Goal: Task Accomplishment & Management: Use online tool/utility

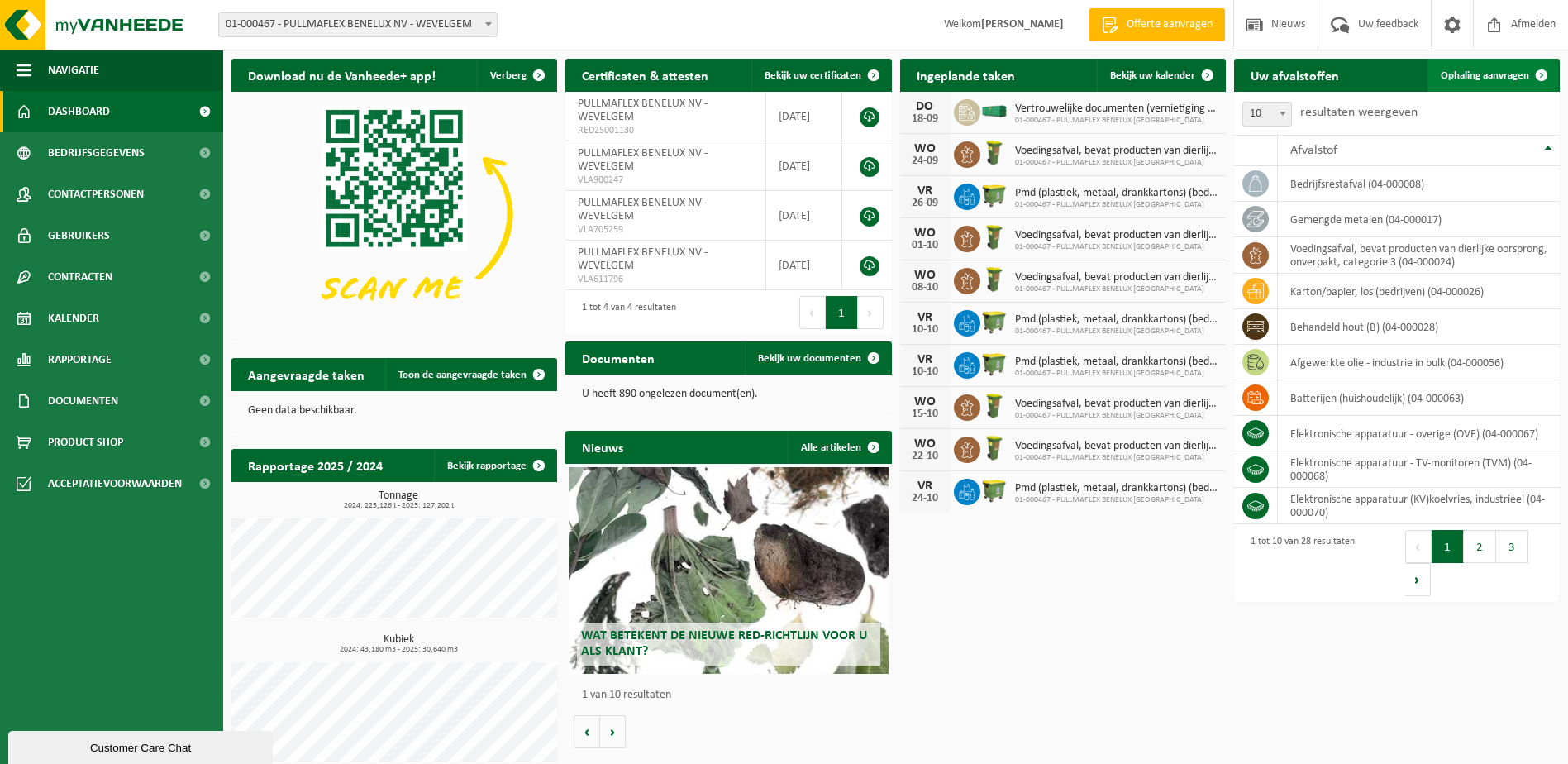
click at [1468, 75] on span "Ophaling aanvragen" at bounding box center [1484, 75] width 88 height 10
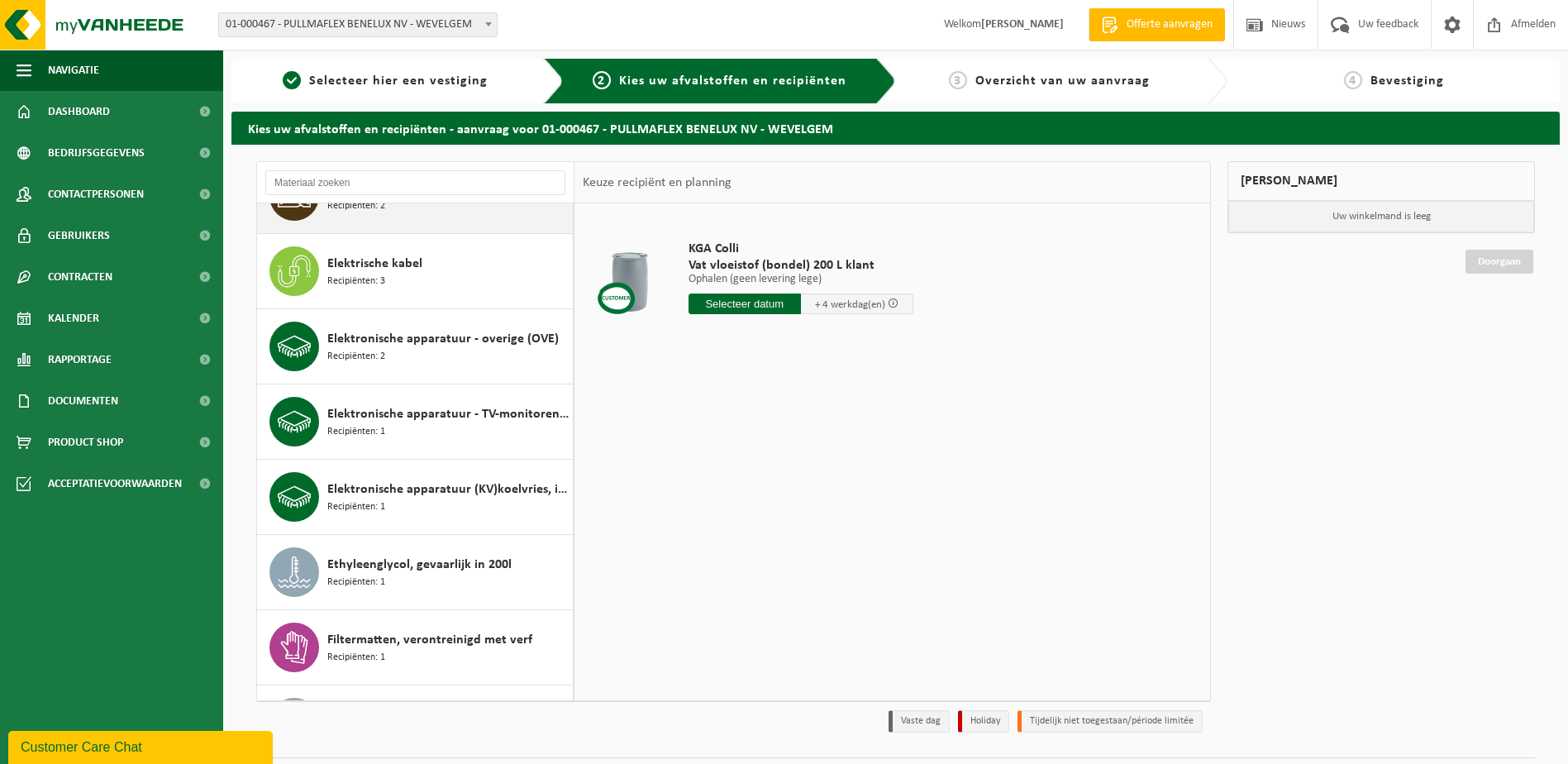
scroll to position [827, 0]
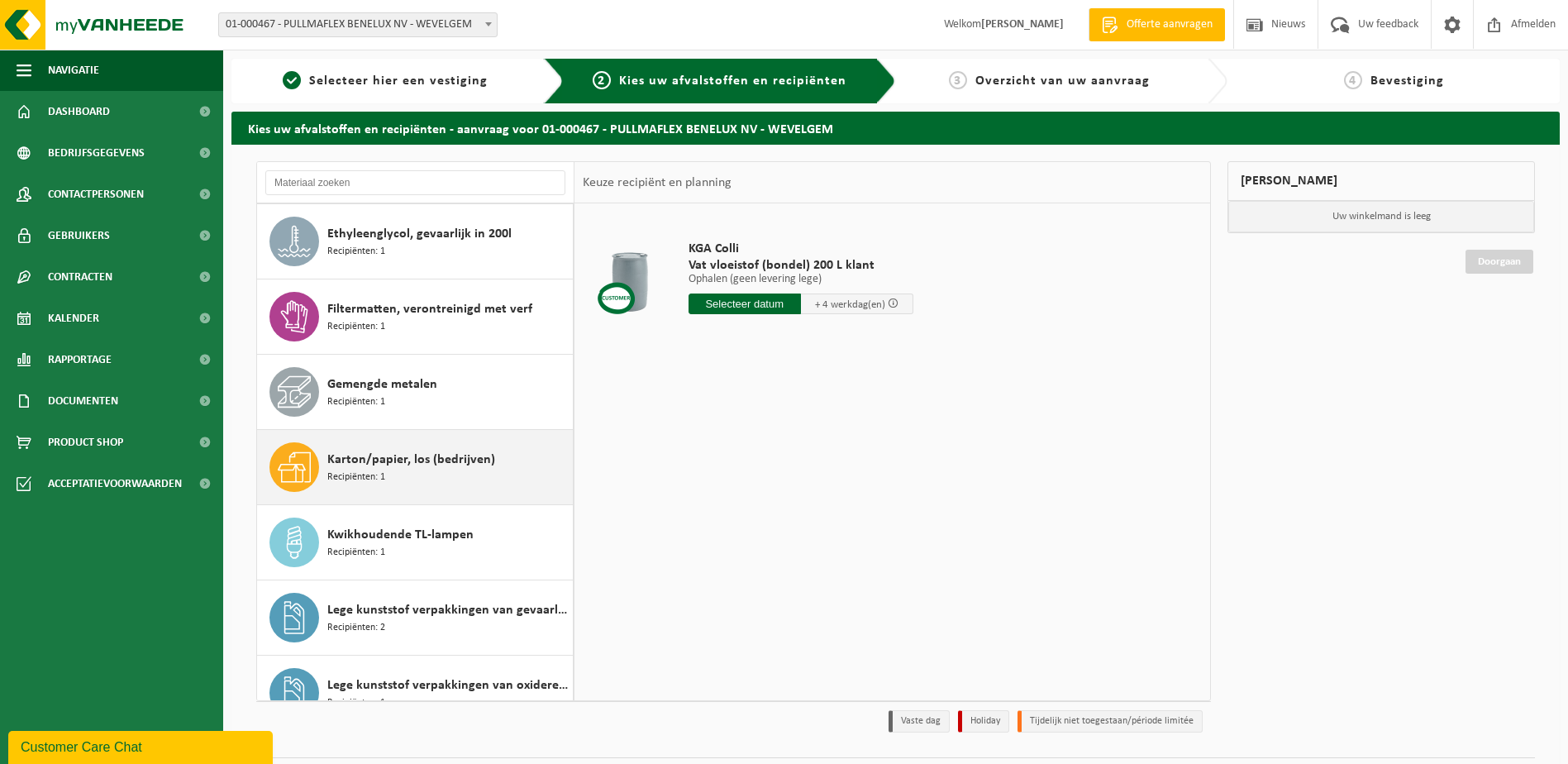
click at [388, 456] on span "Karton/papier, los (bedrijven)" at bounding box center [411, 459] width 167 height 20
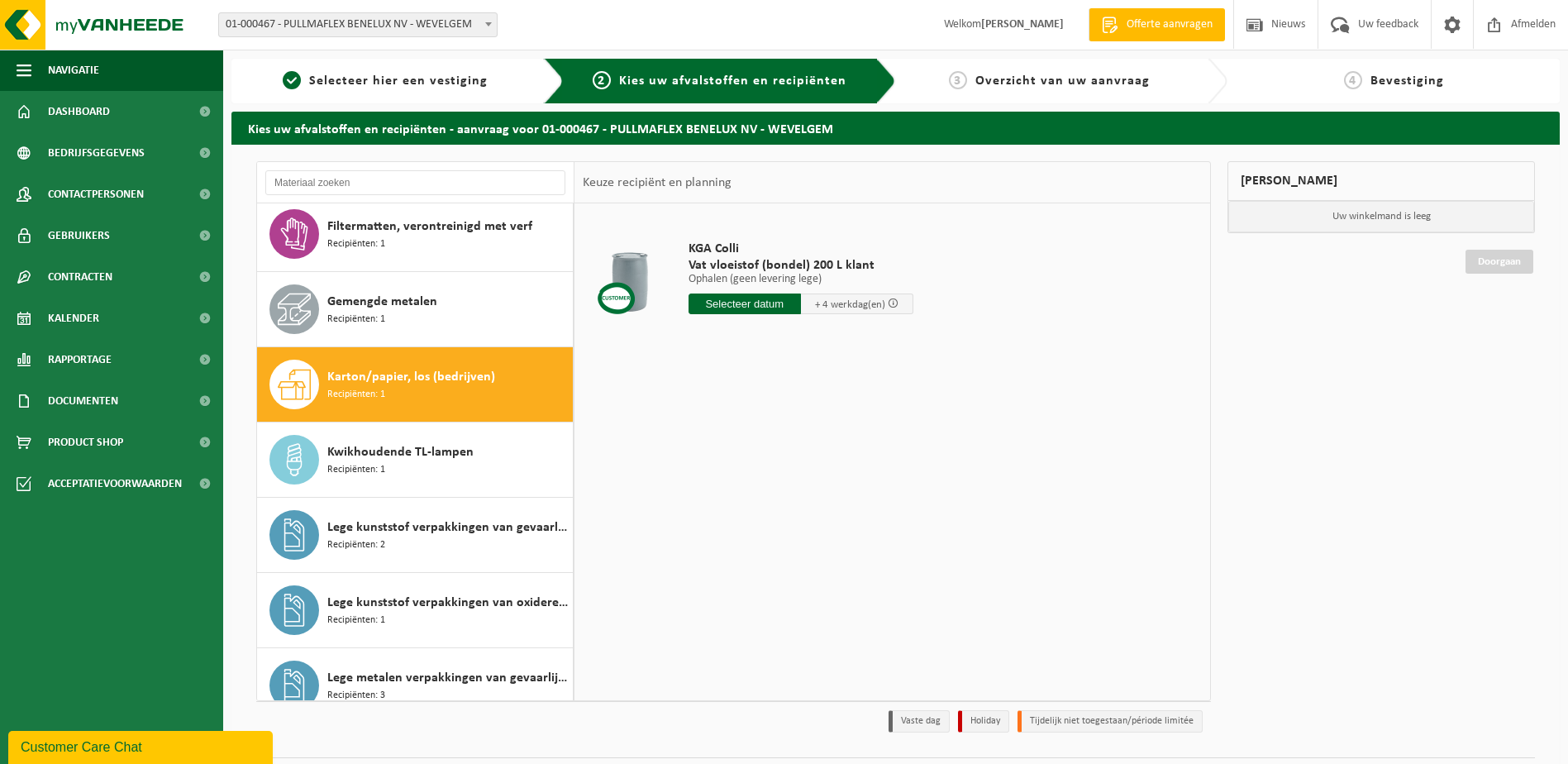
scroll to position [1053, 0]
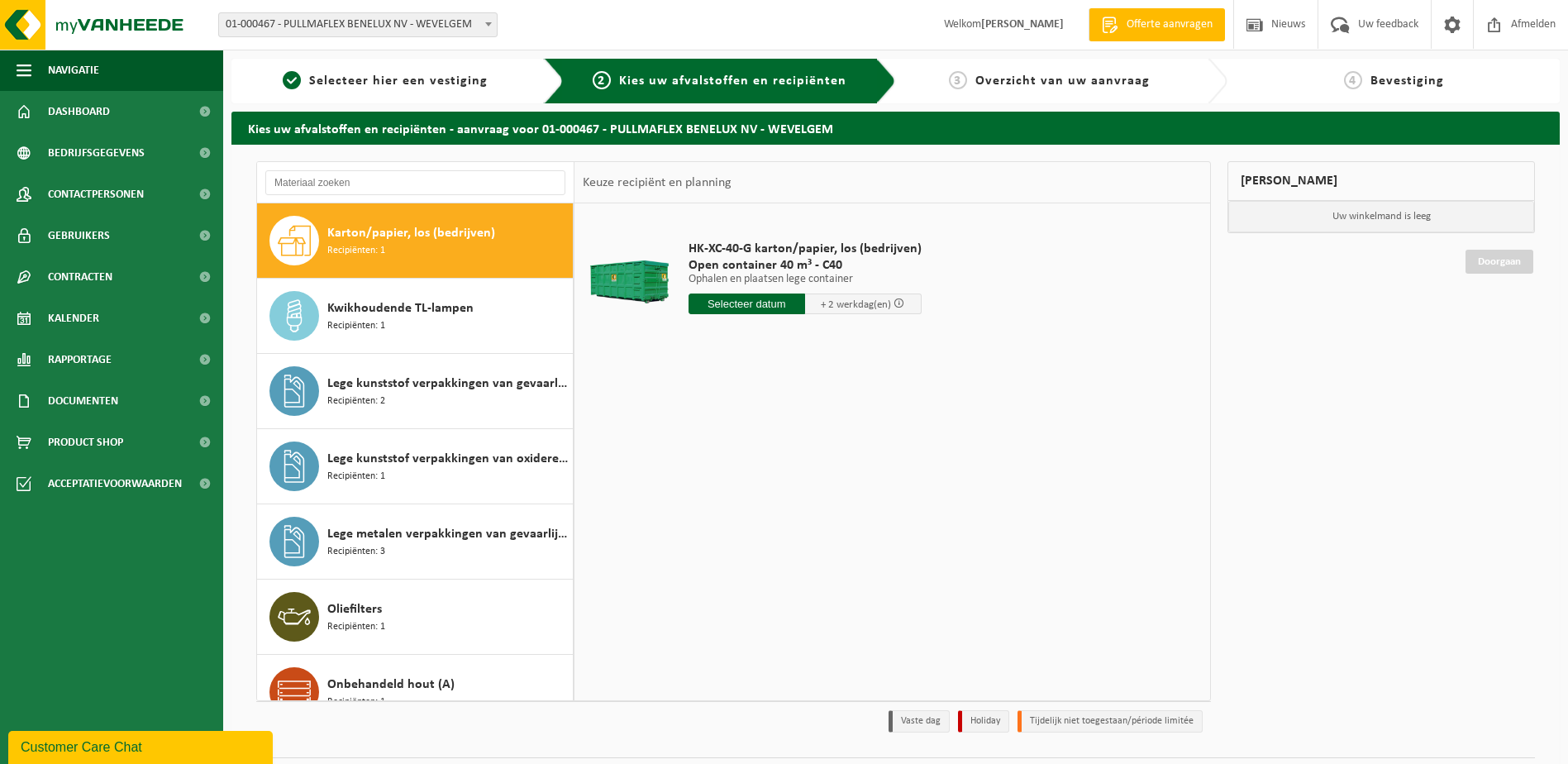
click at [746, 307] on input "text" at bounding box center [747, 304] width 117 height 21
click at [699, 481] on div "22" at bounding box center [704, 477] width 29 height 26
type input "Van 2025-09-22"
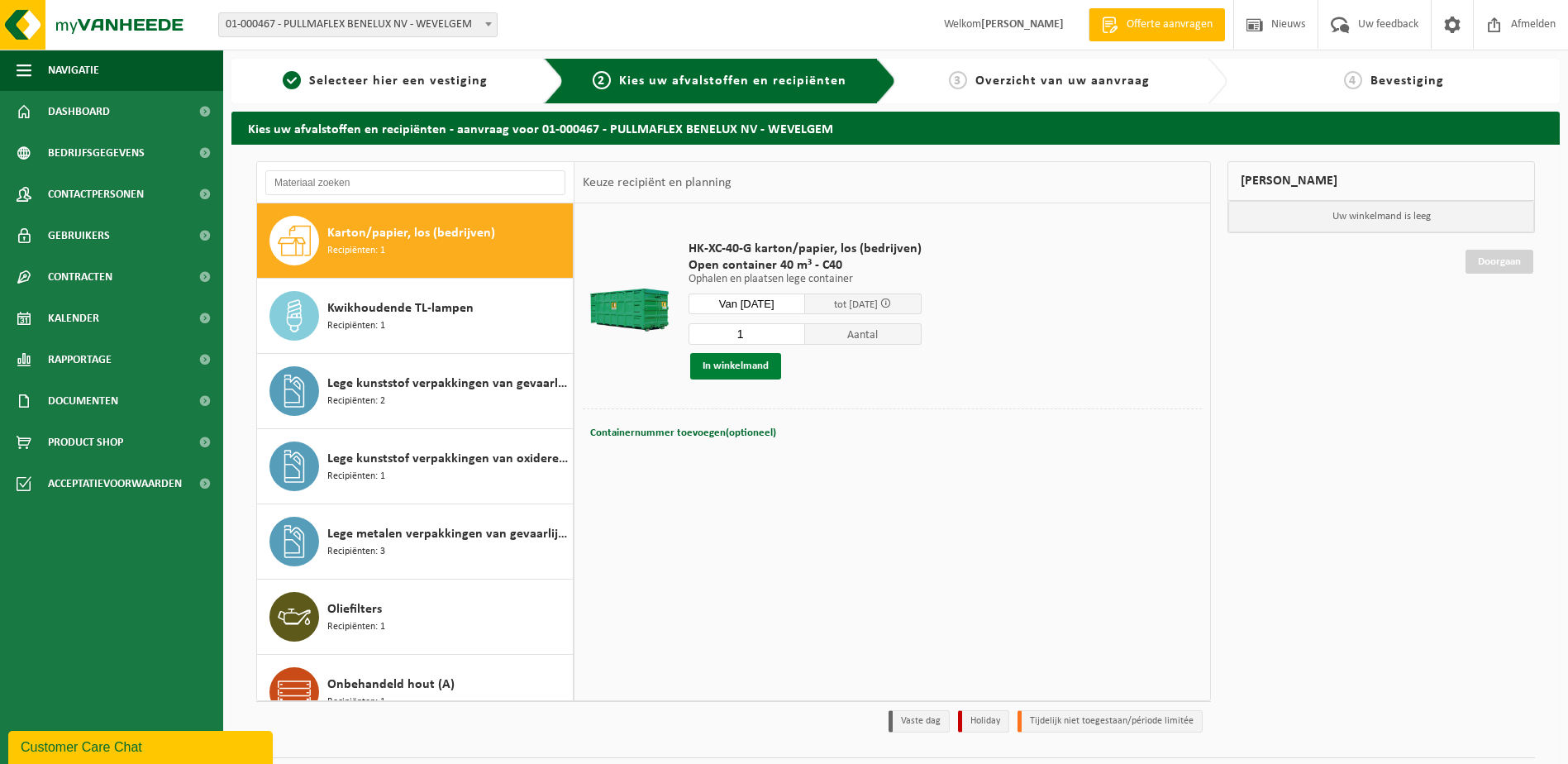
click at [752, 364] on button "In winkelmand" at bounding box center [736, 366] width 91 height 26
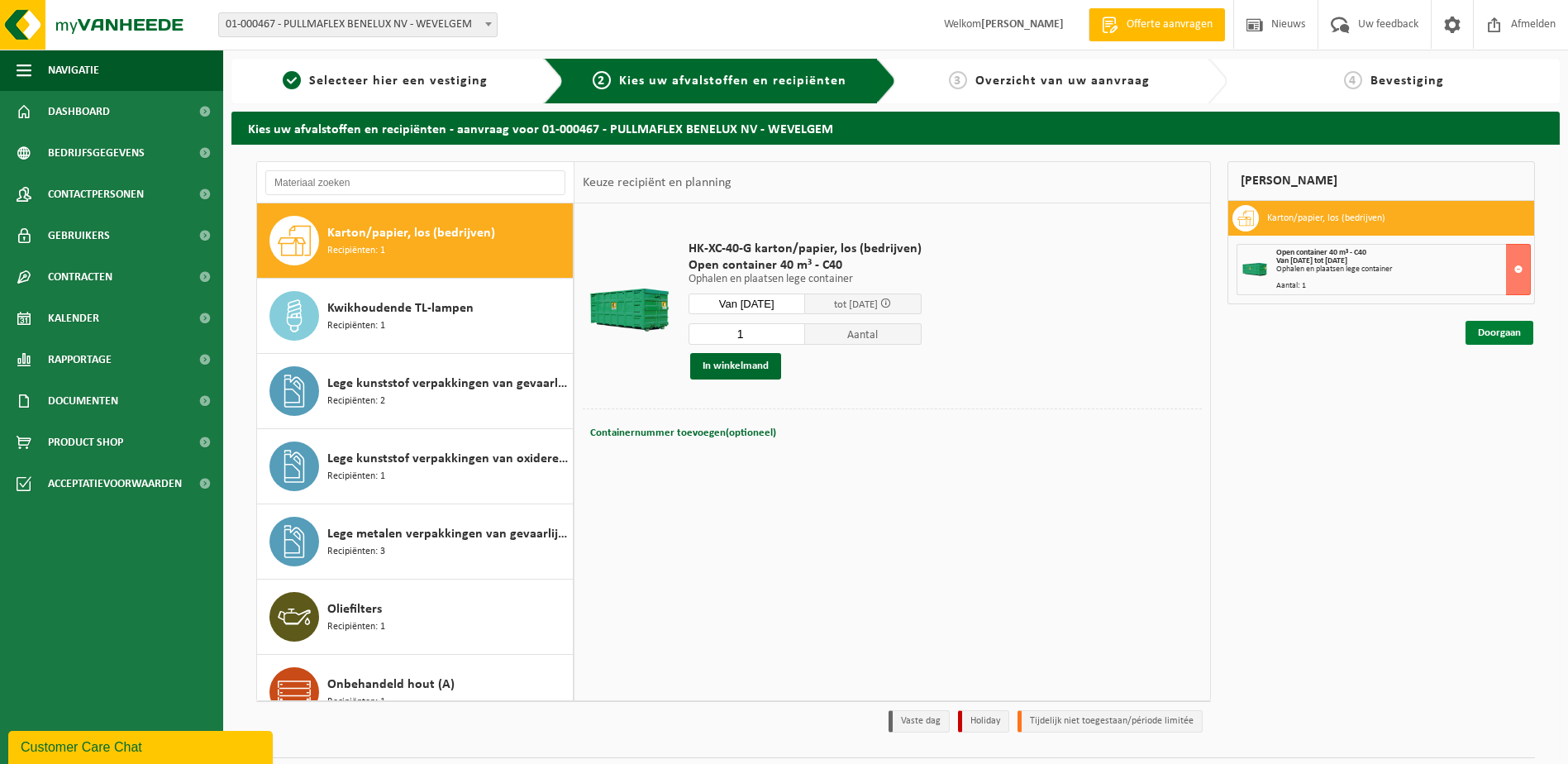
click at [1488, 334] on link "Doorgaan" at bounding box center [1499, 332] width 68 height 24
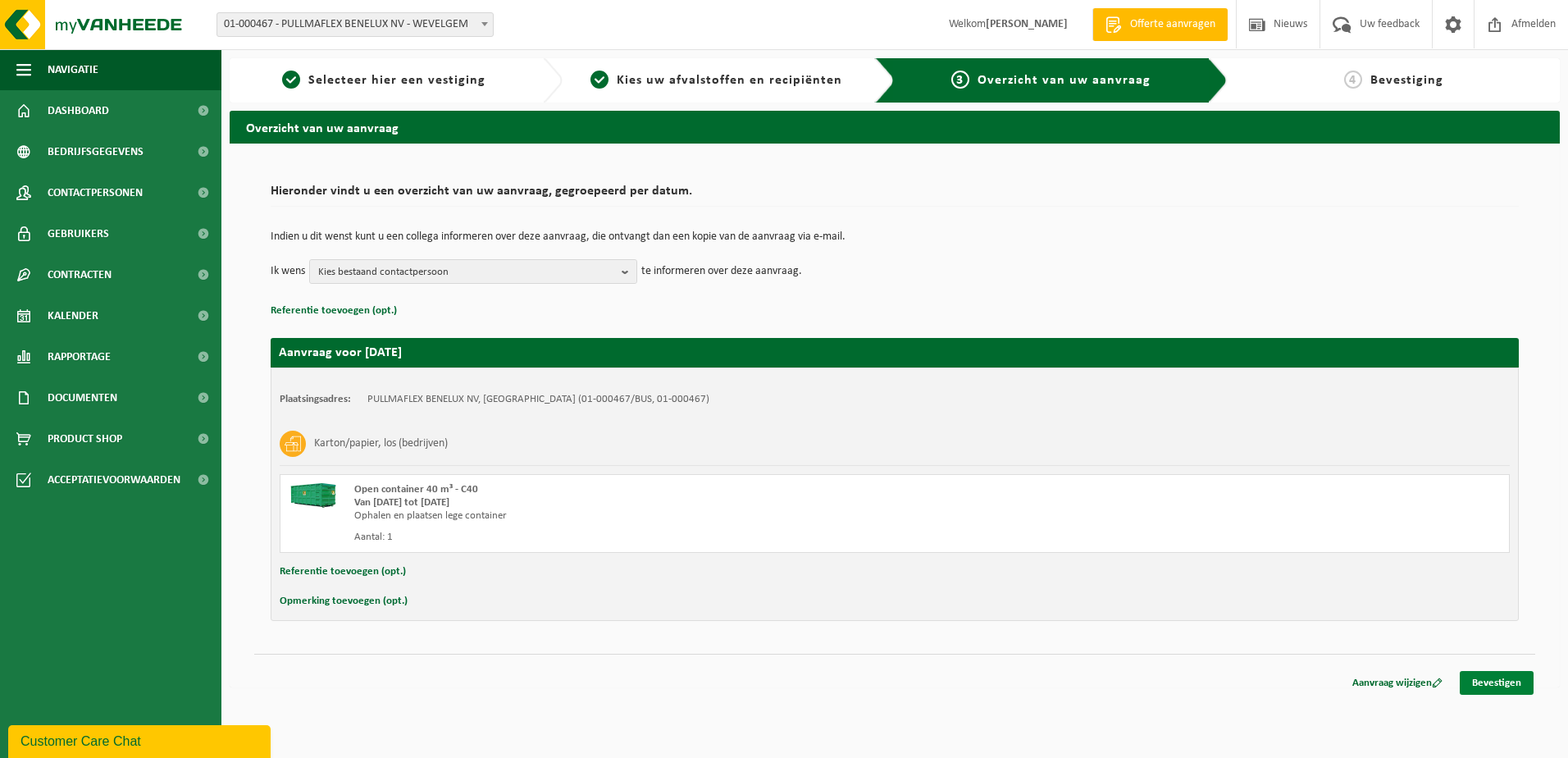
click at [1509, 684] on link "Bevestigen" at bounding box center [1496, 682] width 74 height 23
